Goal: Go to known website: Access a specific website the user already knows

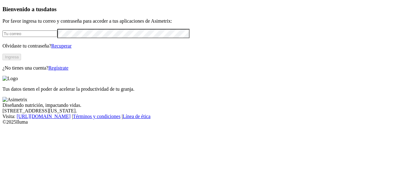
click at [57, 37] on input "email" at bounding box center [29, 33] width 55 height 7
type input "[EMAIL_ADDRESS][DOMAIN_NAME]"
click at [21, 60] on button "Ingresa" at bounding box center [11, 57] width 19 height 7
